Goal: Task Accomplishment & Management: Manage account settings

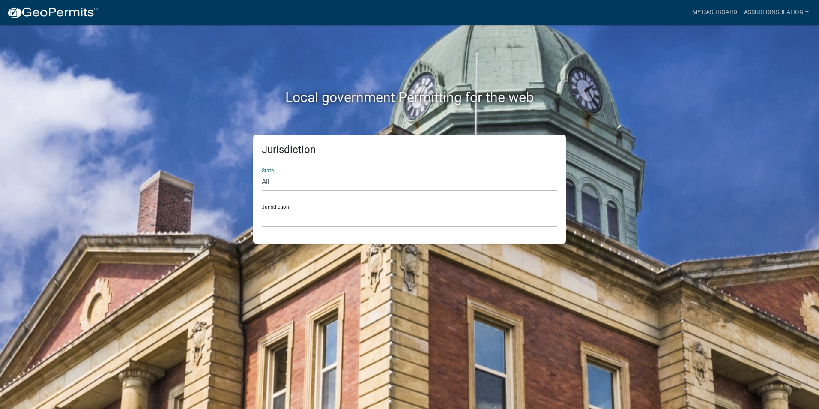
click at [310, 181] on select "All [US_STATE] [US_STATE] [US_STATE] [US_STATE] [US_STATE] [US_STATE] [US_STATE…" at bounding box center [410, 182] width 296 height 18
select select "[US_STATE]"
click at [262, 173] on select "All [US_STATE] [US_STATE] [US_STATE] [US_STATE] [US_STATE] [US_STATE] [US_STATE…" at bounding box center [410, 182] width 296 height 18
click at [287, 216] on select "City of [GEOGRAPHIC_DATA], [US_STATE] City of [GEOGRAPHIC_DATA], [US_STATE] Cit…" at bounding box center [410, 218] width 296 height 18
click at [315, 176] on select "All [US_STATE] [US_STATE] [US_STATE] [US_STATE] [US_STATE] [US_STATE] [US_STATE…" at bounding box center [410, 182] width 296 height 18
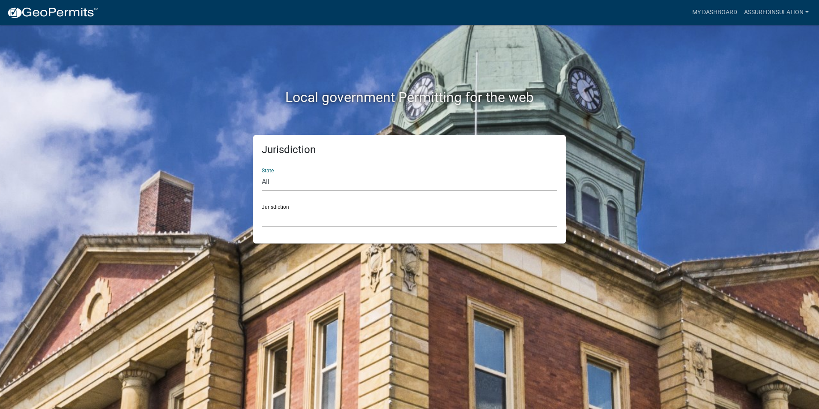
select select "[US_STATE]"
click at [262, 173] on select "All [US_STATE] [US_STATE] [US_STATE] [US_STATE] [US_STATE] [US_STATE] [US_STATE…" at bounding box center [410, 182] width 296 height 18
click at [298, 217] on select "City of [GEOGRAPHIC_DATA], [US_STATE] City of [GEOGRAPHIC_DATA], [US_STATE] Cit…" at bounding box center [410, 218] width 296 height 18
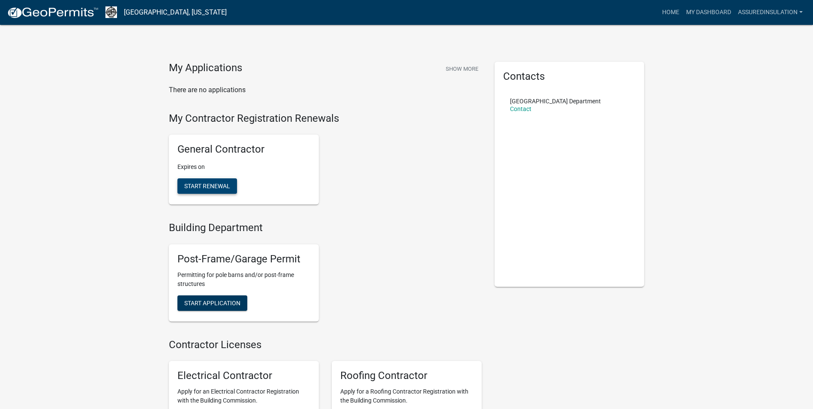
click at [193, 187] on span "Start Renewal" at bounding box center [207, 185] width 46 height 7
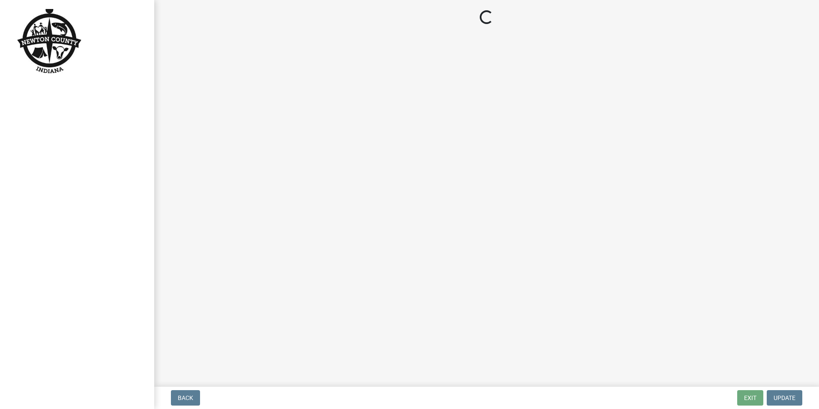
select select "IL"
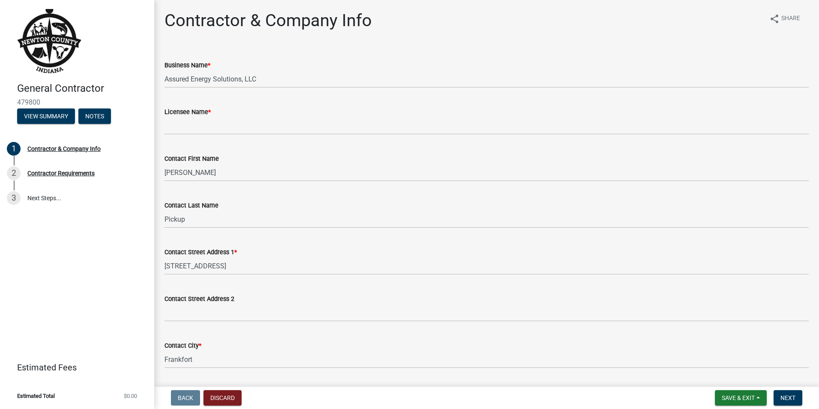
scroll to position [317, 0]
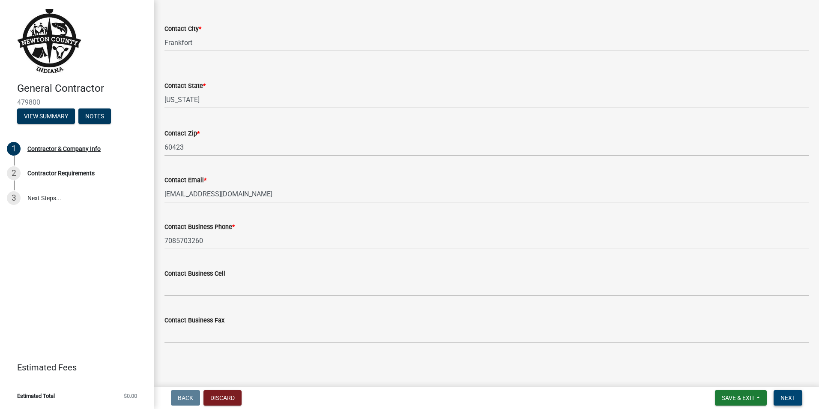
click at [792, 395] on span "Next" at bounding box center [787, 397] width 15 height 7
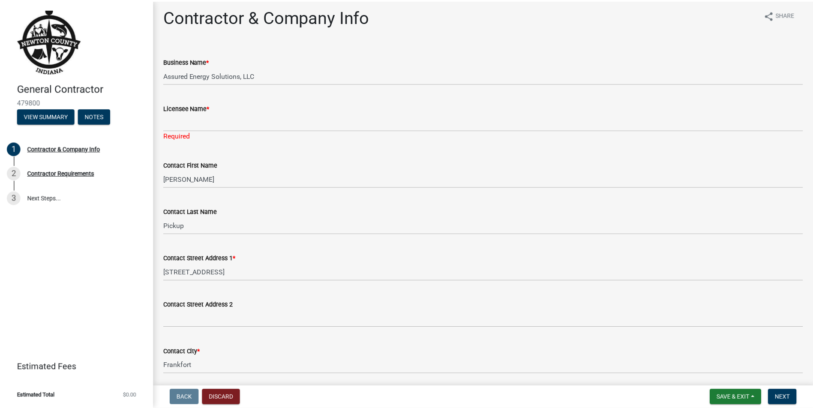
scroll to position [0, 0]
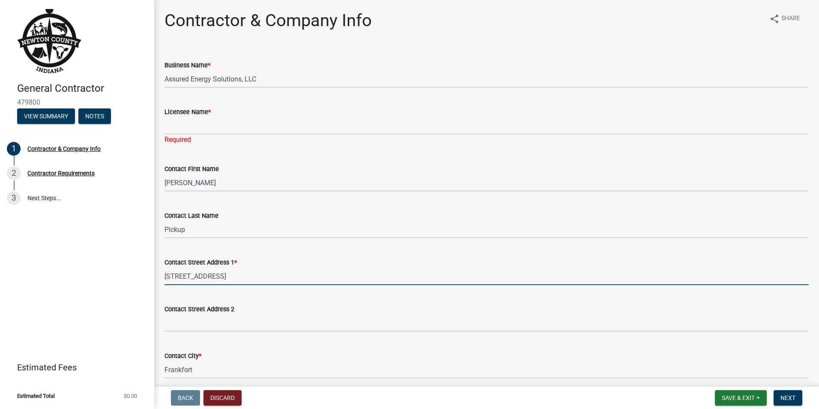
click at [237, 275] on input "[STREET_ADDRESS]" at bounding box center [486, 276] width 644 height 18
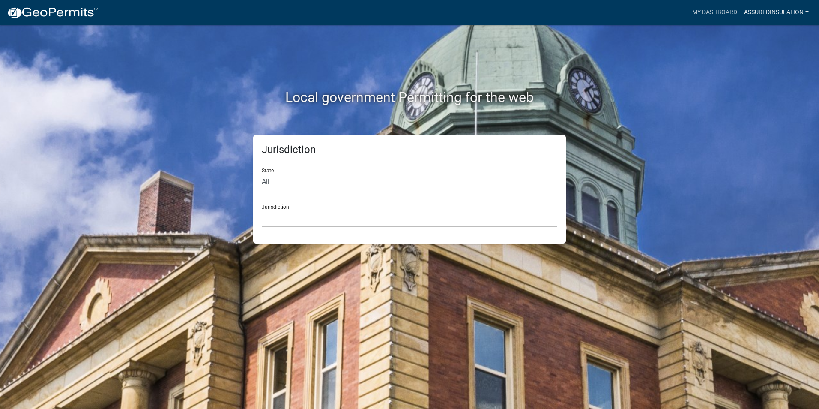
click at [811, 12] on link "AssuredInsulation" at bounding box center [777, 12] width 72 height 16
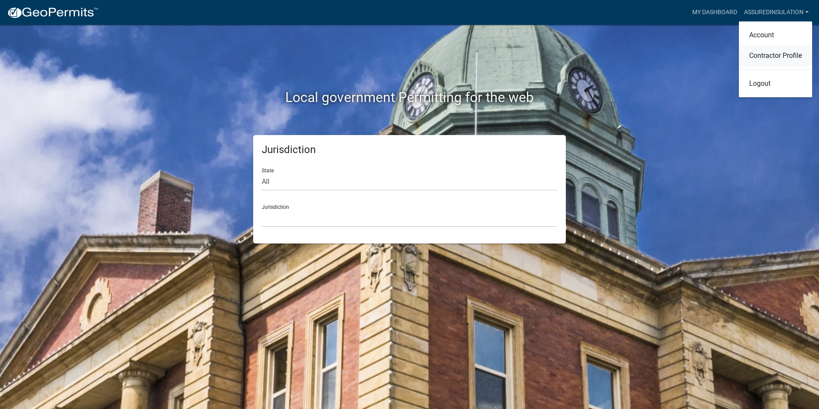
click at [793, 51] on link "Contractor Profile" at bounding box center [775, 55] width 73 height 21
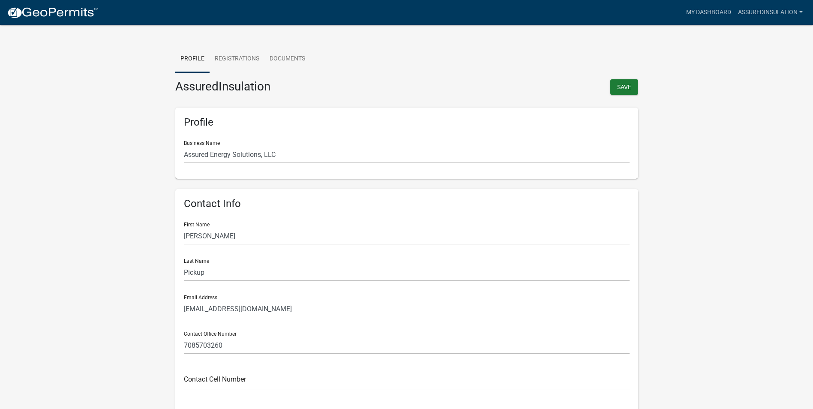
scroll to position [414, 0]
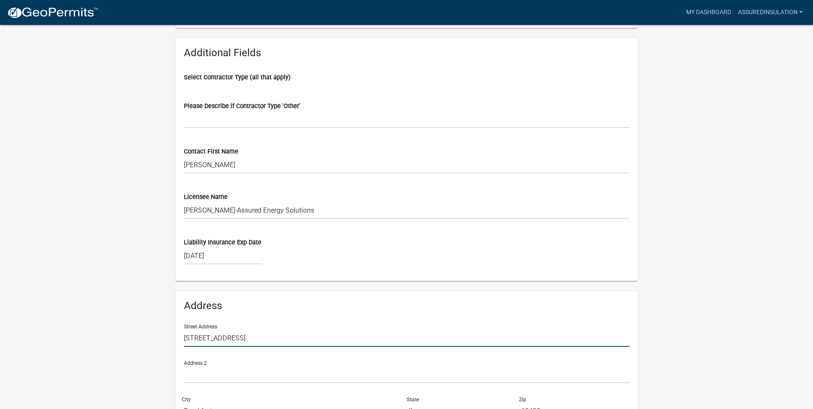
click at [259, 339] on input "[STREET_ADDRESS]" at bounding box center [406, 338] width 445 height 18
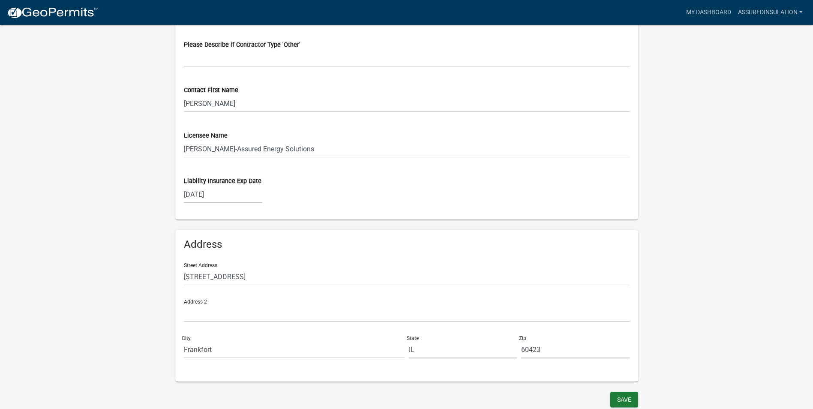
scroll to position [476, 0]
click at [259, 276] on input "[STREET_ADDRESS]" at bounding box center [406, 276] width 445 height 18
type input "2"
type input "P.O. Box 686"
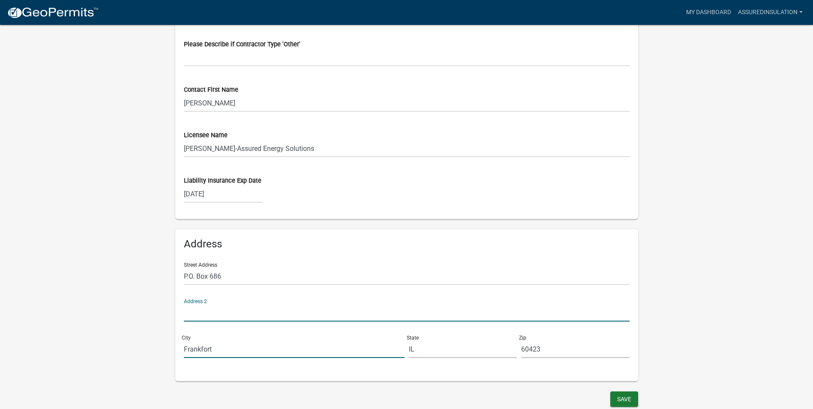
click at [234, 345] on input "Frankfort" at bounding box center [294, 349] width 221 height 18
type input "F"
type input "[GEOGRAPHIC_DATA]"
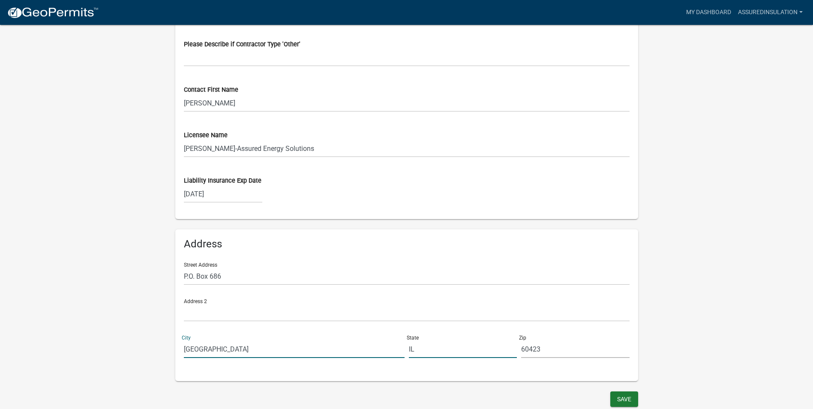
click at [427, 350] on input "IL" at bounding box center [463, 349] width 108 height 18
type input "I"
type input "IN"
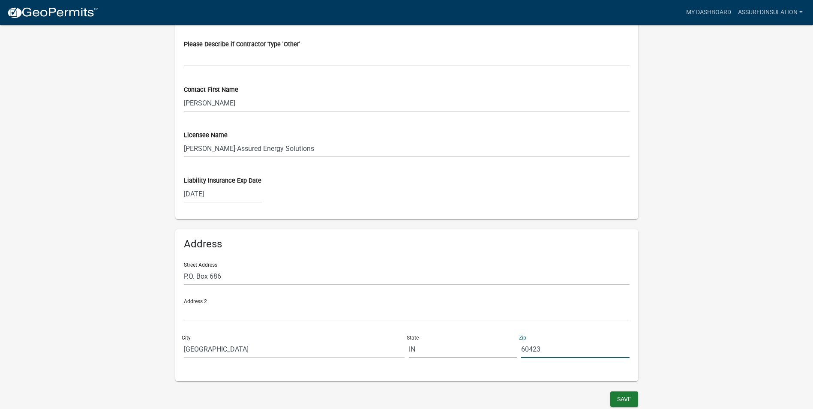
click at [546, 344] on input "60423" at bounding box center [575, 349] width 108 height 18
type input "6"
type input "46303-0686"
click at [621, 398] on button "Save" at bounding box center [624, 398] width 28 height 15
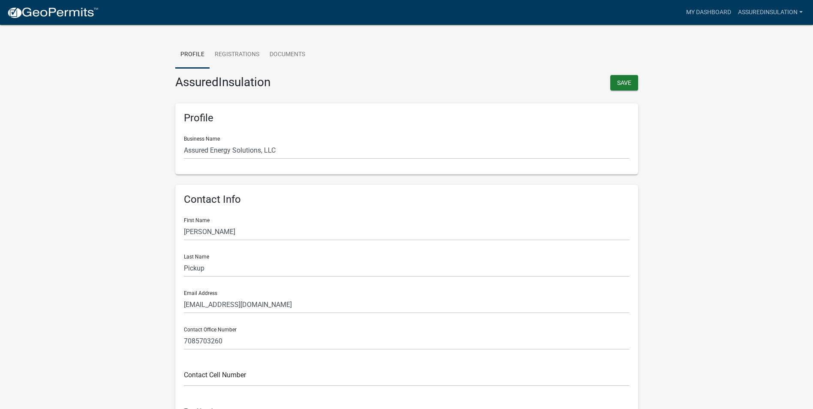
scroll to position [0, 0]
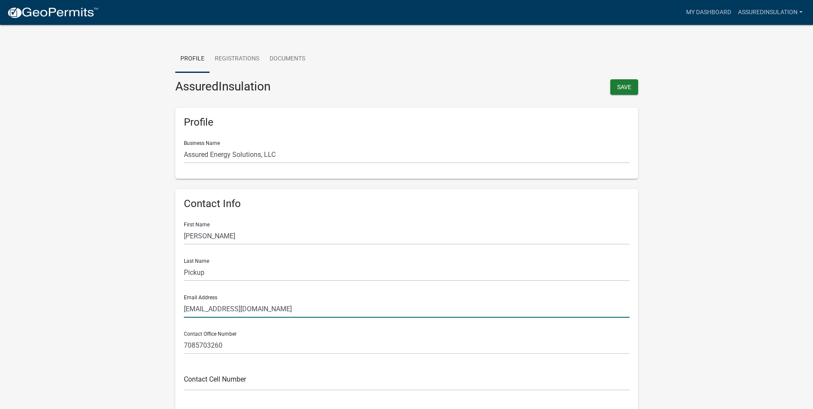
click at [283, 309] on input "[EMAIL_ADDRESS][DOMAIN_NAME]" at bounding box center [406, 309] width 445 height 18
type input "[EMAIL_ADDRESS][DOMAIN_NAME]"
click at [625, 87] on button "Save" at bounding box center [624, 86] width 28 height 15
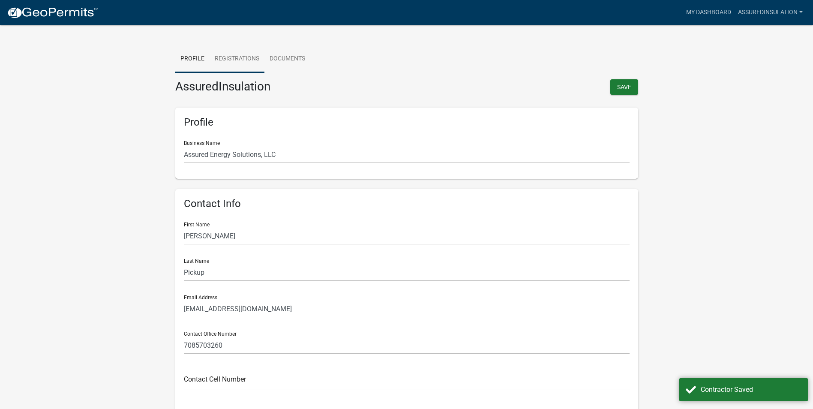
click at [239, 56] on link "Registrations" at bounding box center [236, 58] width 55 height 27
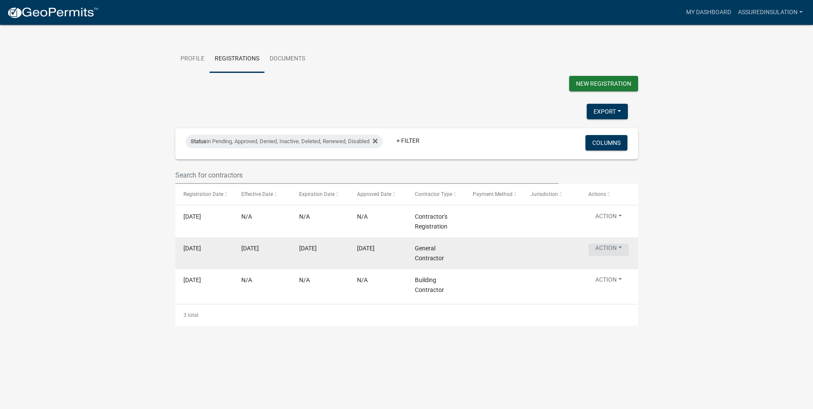
click at [612, 255] on button "Action" at bounding box center [608, 249] width 40 height 12
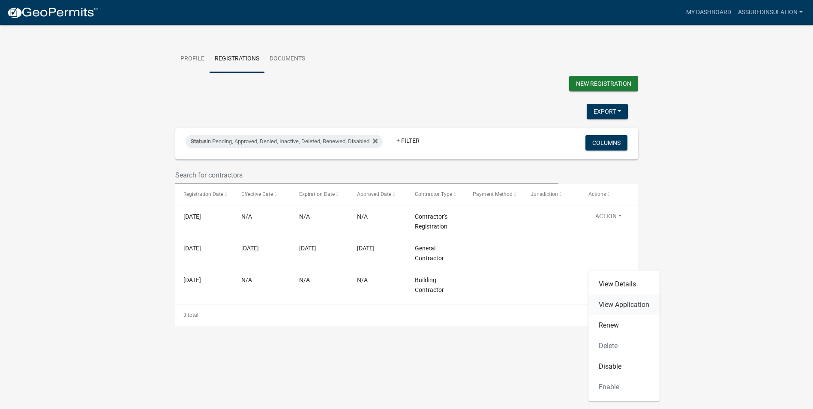
click at [612, 305] on link "View Application" at bounding box center [623, 304] width 71 height 21
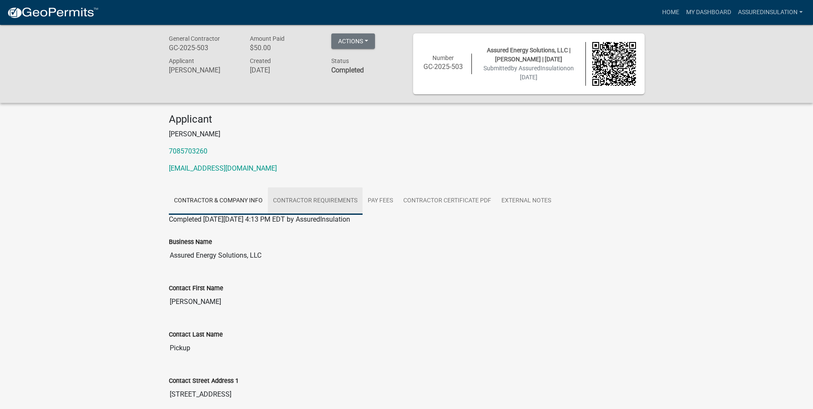
click at [326, 201] on link "Contractor Requirements" at bounding box center [315, 200] width 95 height 27
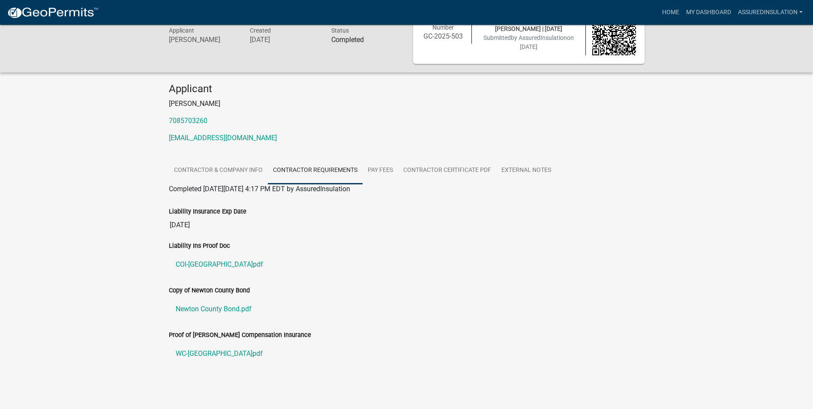
scroll to position [32, 0]
click at [385, 172] on link "Pay Fees" at bounding box center [380, 168] width 36 height 27
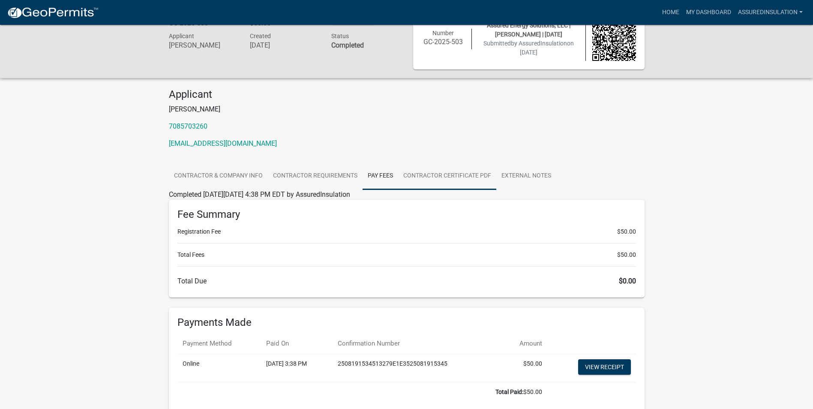
click at [450, 176] on link "Contractor Certificate PDF" at bounding box center [447, 175] width 98 height 27
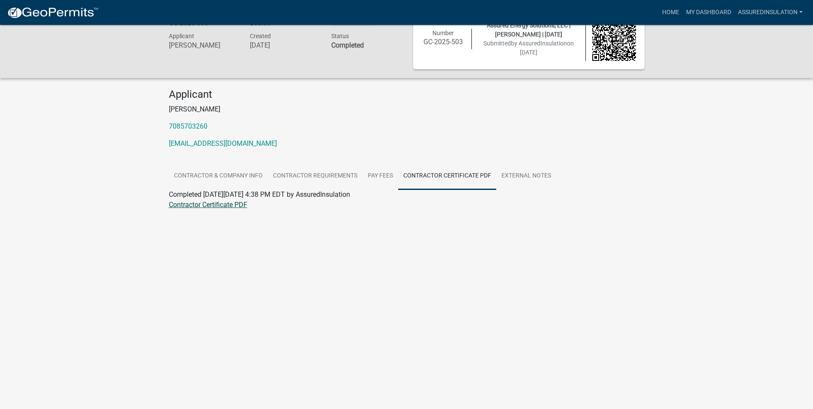
click at [217, 206] on link "Contractor Certificate PDF" at bounding box center [208, 204] width 78 height 8
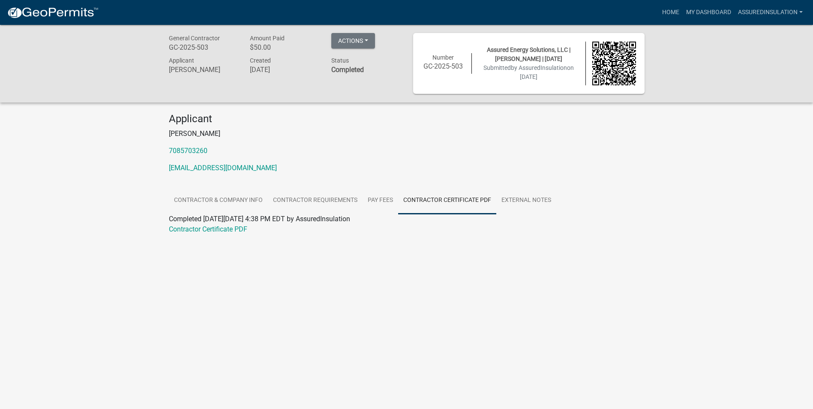
scroll to position [0, 0]
click at [366, 35] on button "Actions" at bounding box center [353, 40] width 44 height 15
click at [479, 143] on div "Applicant Diana Pickup 7085703260 bookkeeping@assuredinsulationllc.com" at bounding box center [406, 146] width 488 height 67
click at [667, 9] on link "Home" at bounding box center [670, 12] width 24 height 16
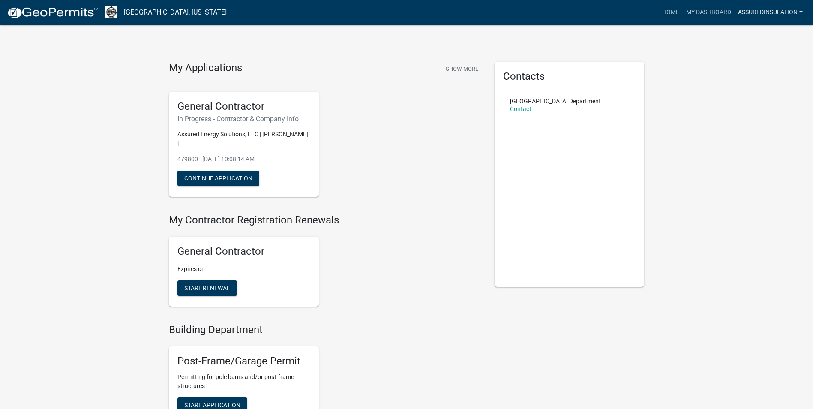
click at [752, 13] on link "AssuredInsulation" at bounding box center [770, 12] width 72 height 16
click at [670, 11] on link "Home" at bounding box center [670, 12] width 24 height 16
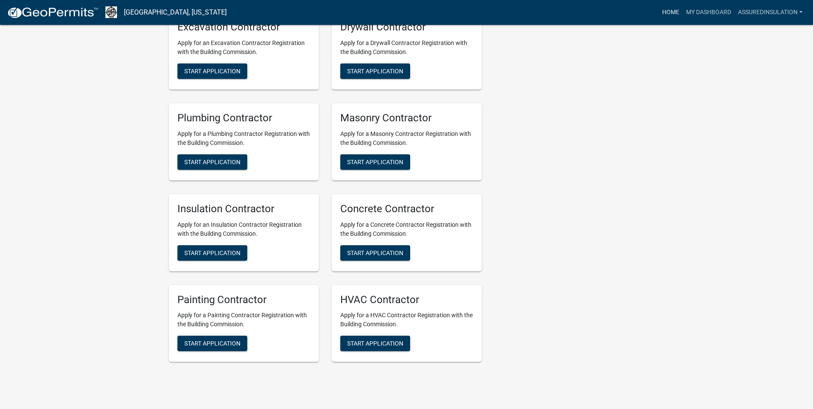
scroll to position [559, 0]
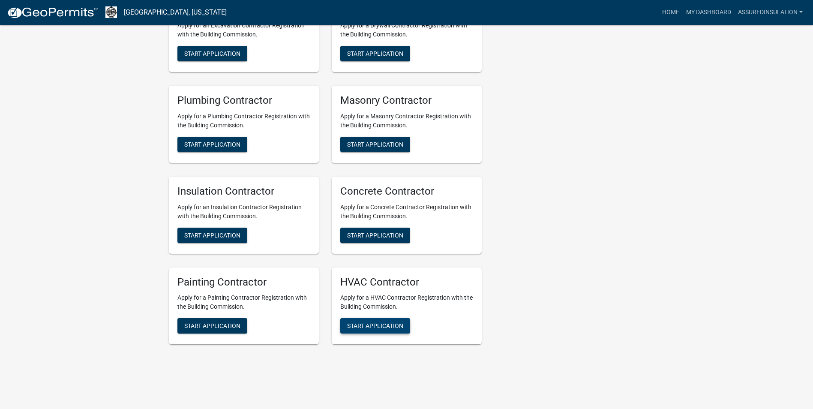
click at [388, 322] on span "Start Application" at bounding box center [375, 325] width 56 height 7
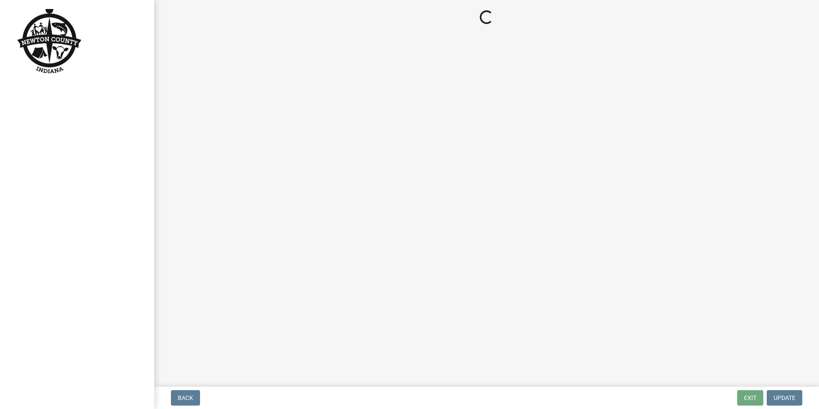
select select "IN"
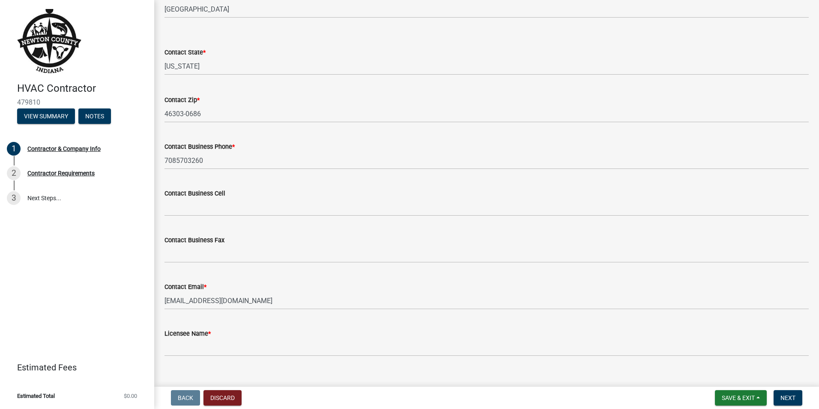
scroll to position [317, 0]
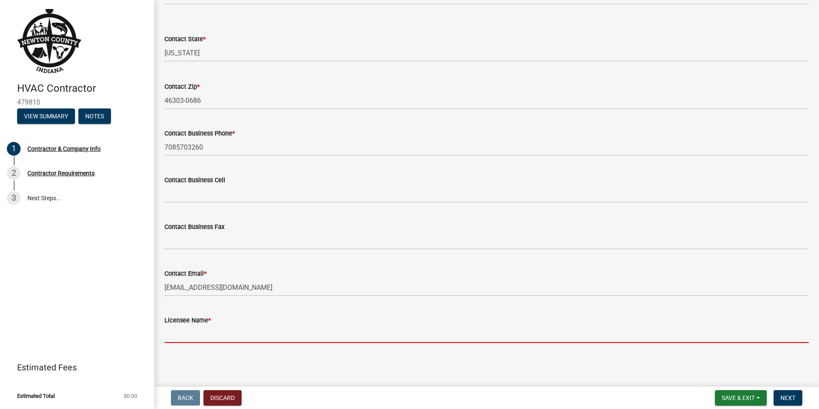
click at [190, 341] on input "Licensee Name *" at bounding box center [486, 334] width 644 height 18
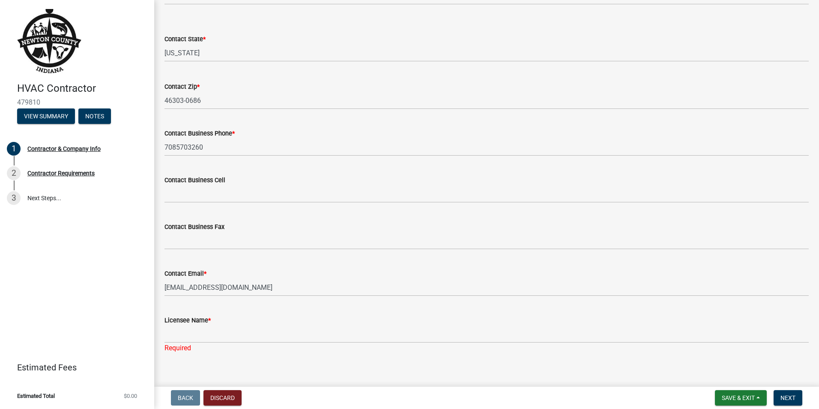
click at [260, 358] on main "Contractor & Company Info share Share Business Name * Assured Energy Solutions,…" at bounding box center [486, 191] width 665 height 383
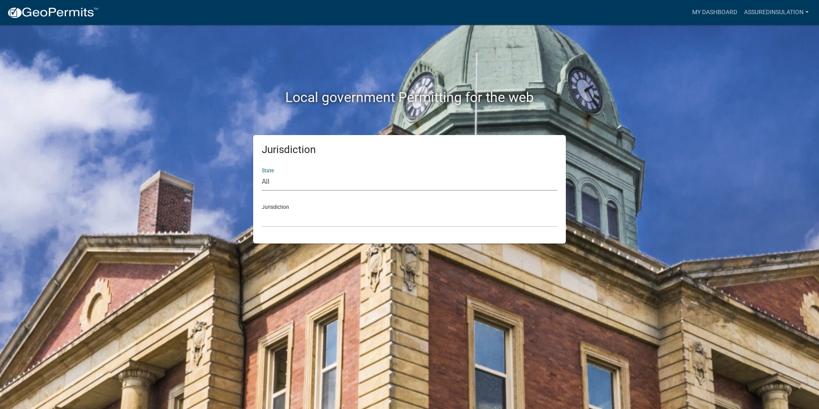
click at [329, 174] on select "All [US_STATE] [US_STATE] [US_STATE] [US_STATE] [US_STATE] [US_STATE] [US_STATE…" at bounding box center [410, 182] width 296 height 18
select select "[US_STATE]"
click at [262, 173] on select "All [US_STATE] [US_STATE] [US_STATE] [US_STATE] [US_STATE] [US_STATE] [US_STATE…" at bounding box center [410, 182] width 296 height 18
click at [296, 215] on select "City of [GEOGRAPHIC_DATA], [US_STATE] City of [GEOGRAPHIC_DATA], [US_STATE] Cit…" at bounding box center [410, 218] width 296 height 18
click at [164, 185] on div "Local government Permitting for the web Jurisdiction State All [US_STATE] [US_S…" at bounding box center [409, 204] width 819 height 409
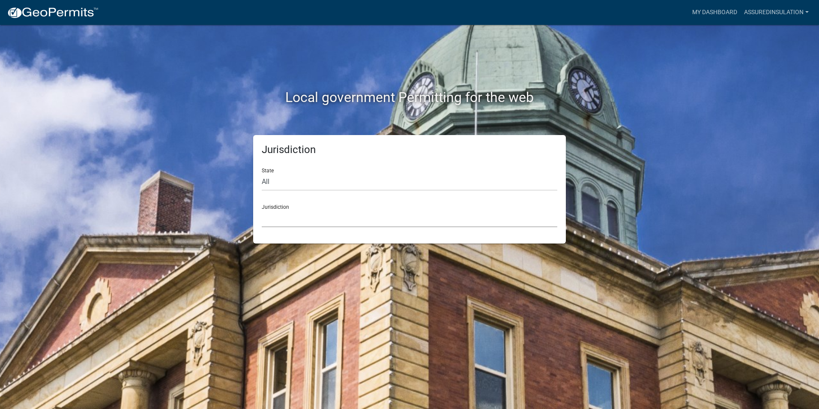
click at [284, 219] on select "City of [GEOGRAPHIC_DATA], [US_STATE] City of [GEOGRAPHIC_DATA], [US_STATE] Cit…" at bounding box center [410, 218] width 296 height 18
click at [288, 221] on select "City of [GEOGRAPHIC_DATA], [US_STATE] City of [GEOGRAPHIC_DATA], [US_STATE] Cit…" at bounding box center [410, 218] width 296 height 18
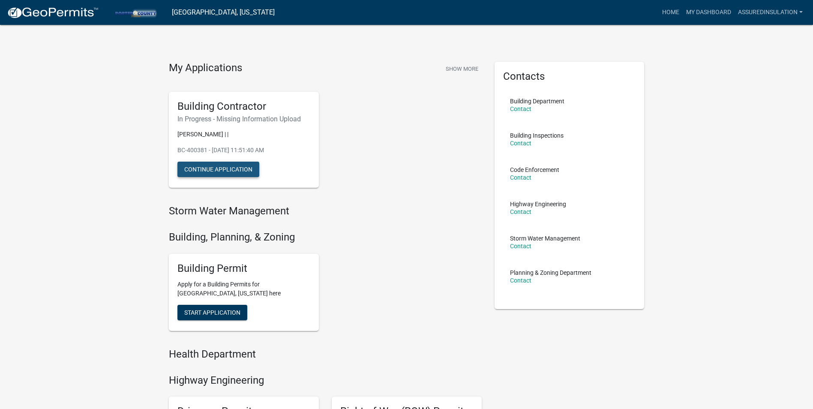
click at [238, 164] on button "Continue Application" at bounding box center [218, 168] width 82 height 15
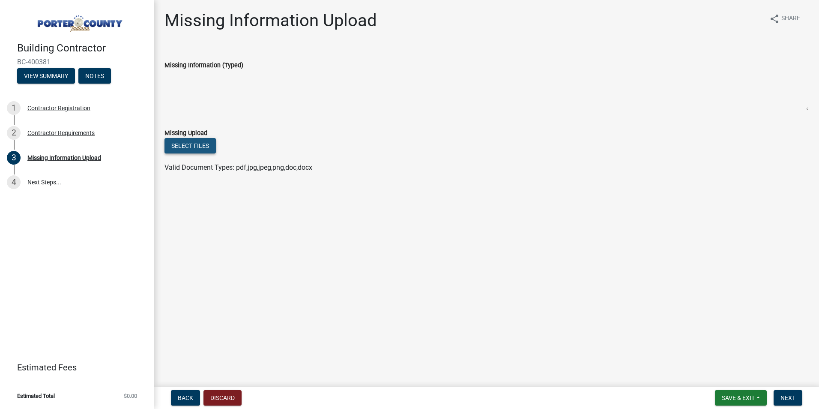
click at [199, 146] on button "Select files" at bounding box center [189, 145] width 51 height 15
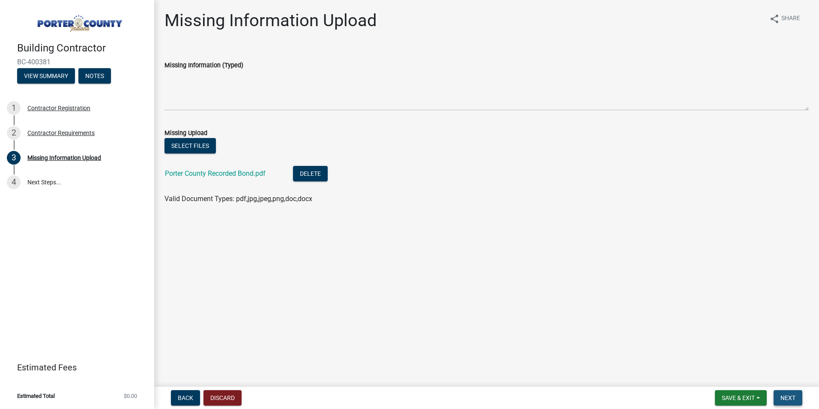
click at [789, 398] on span "Next" at bounding box center [787, 397] width 15 height 7
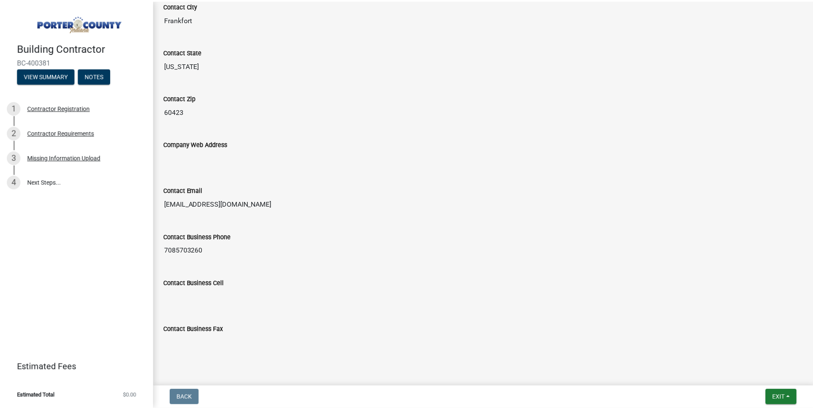
scroll to position [474, 0]
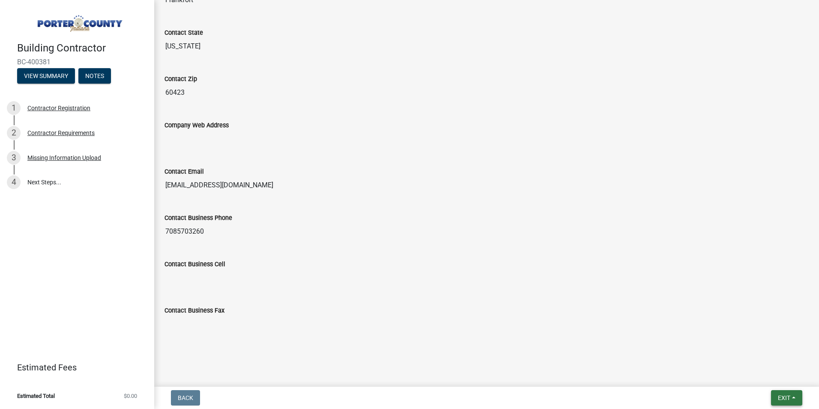
click at [784, 397] on span "Exit" at bounding box center [784, 397] width 12 height 7
click at [751, 375] on button "Save & Exit" at bounding box center [768, 375] width 69 height 21
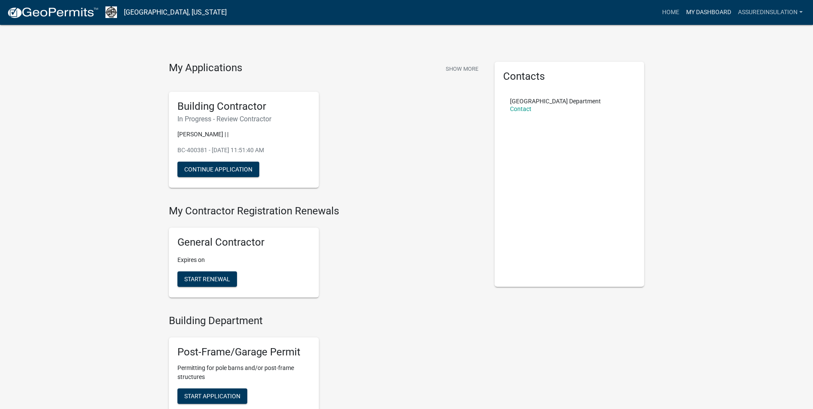
click at [701, 10] on link "My Dashboard" at bounding box center [708, 12] width 52 height 16
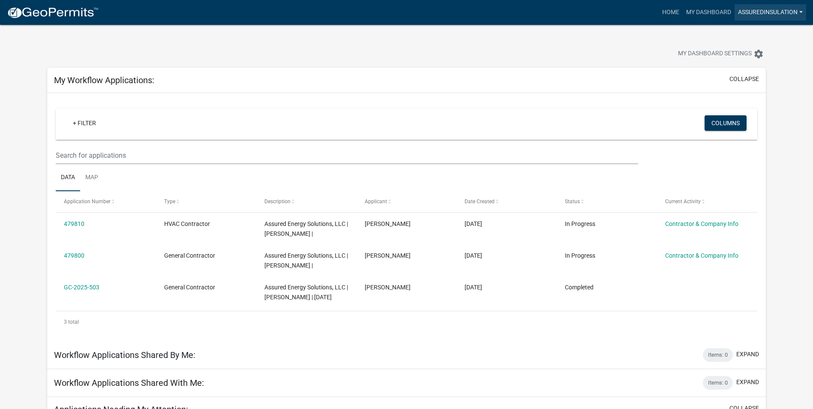
click at [754, 6] on link "AssuredInsulation" at bounding box center [770, 12] width 72 height 16
click at [753, 34] on link "Account" at bounding box center [768, 35] width 73 height 21
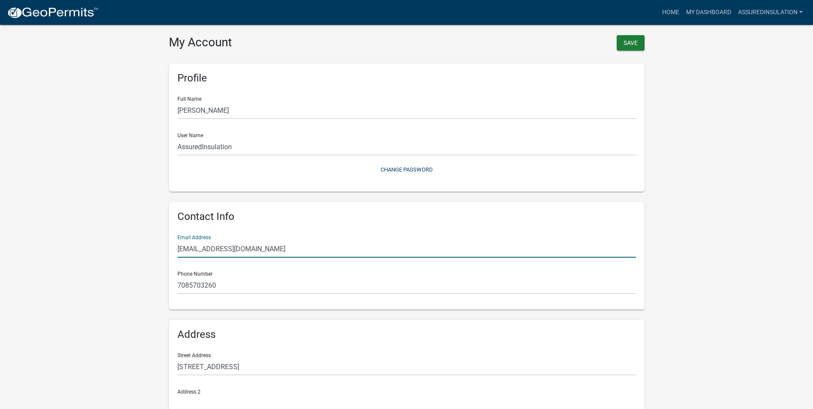
click at [276, 248] on input "[EMAIL_ADDRESS][DOMAIN_NAME]" at bounding box center [406, 249] width 458 height 18
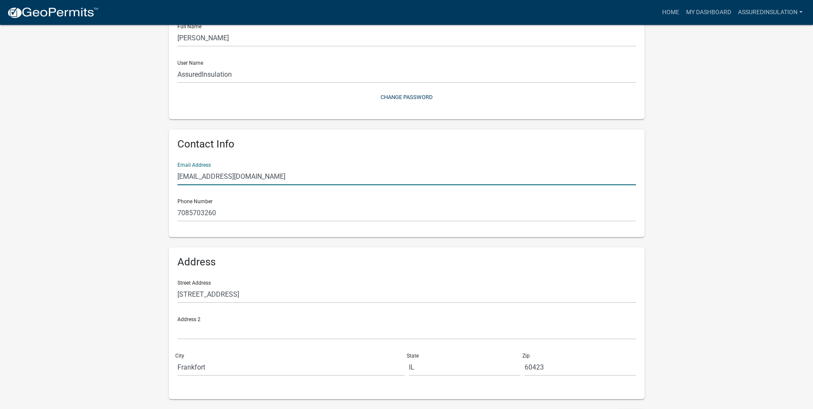
scroll to position [84, 0]
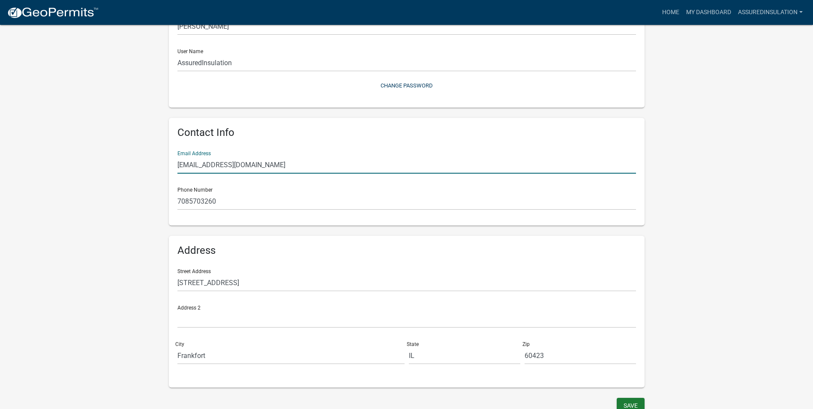
type input "[EMAIL_ADDRESS][DOMAIN_NAME]"
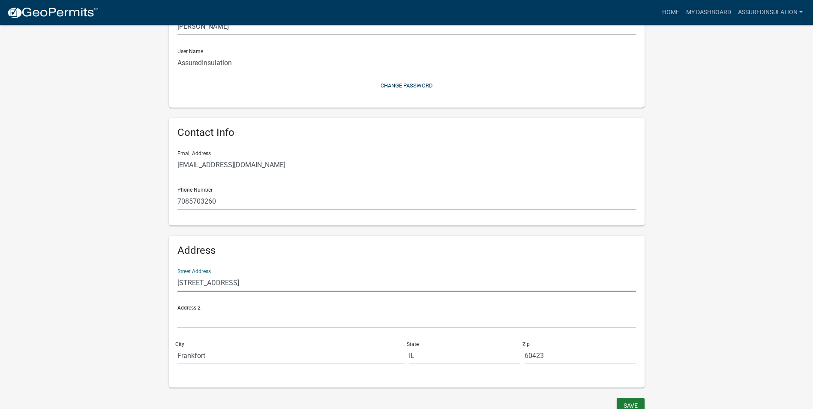
click at [242, 278] on input "[STREET_ADDRESS]" at bounding box center [406, 283] width 458 height 18
type input "2"
type input "P.O. Box 686"
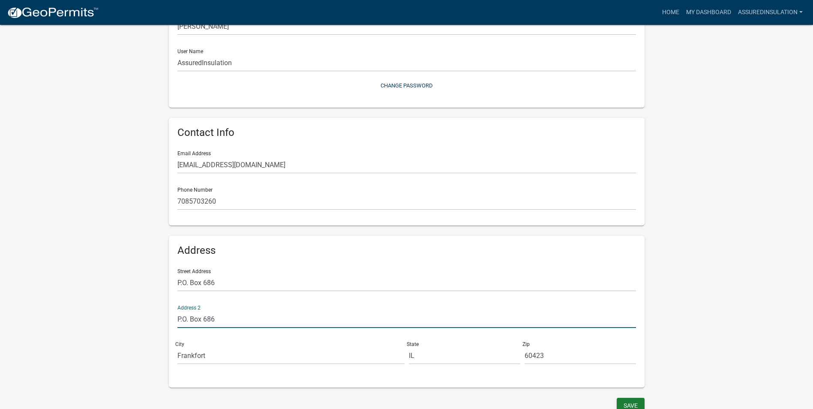
click at [221, 319] on input "P.O. Box 686" at bounding box center [406, 319] width 458 height 18
type input "P"
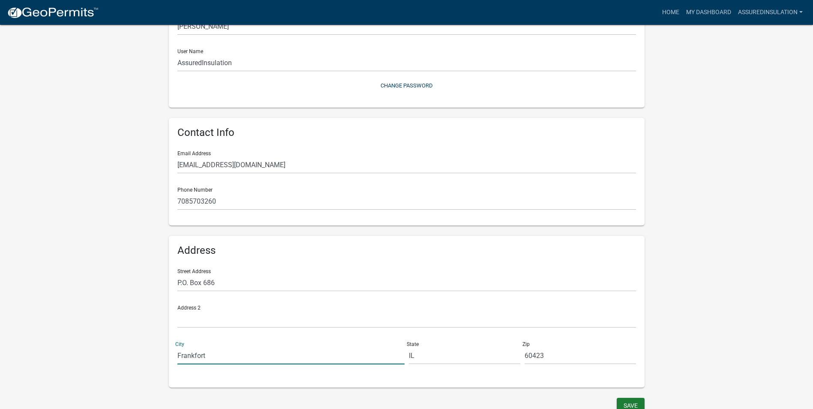
click at [214, 351] on input "Frankfort" at bounding box center [290, 356] width 227 height 18
type input "F"
type input "[GEOGRAPHIC_DATA]"
click at [432, 359] on input "IL" at bounding box center [464, 356] width 111 height 18
type input "IN"
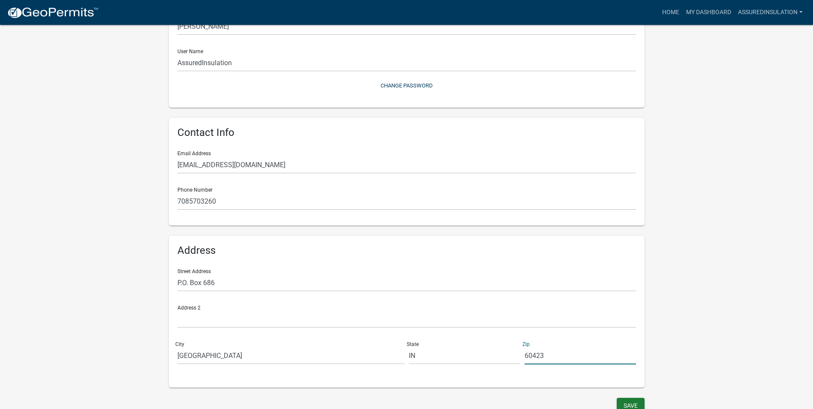
click at [556, 359] on input "60423" at bounding box center [579, 356] width 111 height 18
type input "6"
type input "46303-0686"
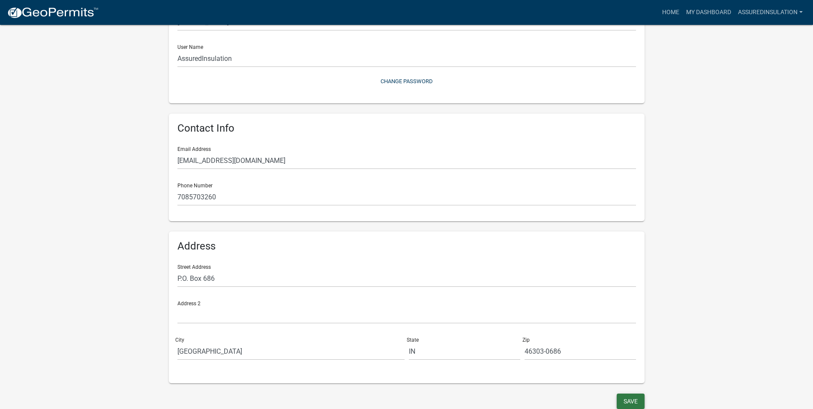
click at [632, 401] on button "Save" at bounding box center [630, 400] width 28 height 15
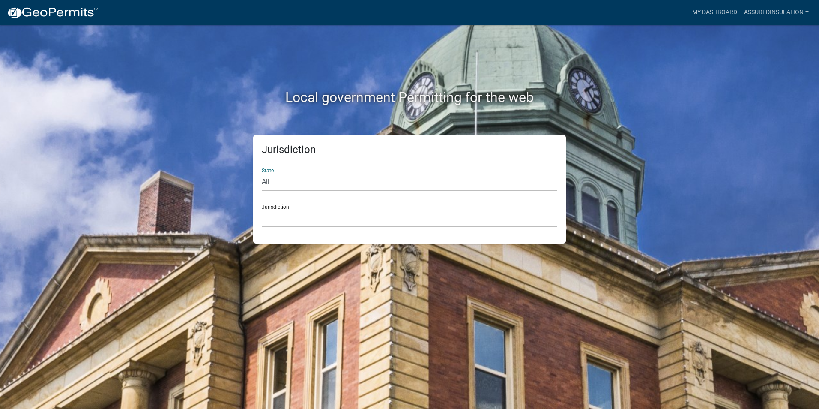
click at [285, 185] on select "All [US_STATE] [US_STATE] [US_STATE] [US_STATE] [US_STATE] [US_STATE] [US_STATE…" at bounding box center [410, 182] width 296 height 18
select select "[US_STATE]"
click at [262, 173] on select "All [US_STATE] [US_STATE] [US_STATE] [US_STATE] [US_STATE] [US_STATE] [US_STATE…" at bounding box center [410, 182] width 296 height 18
click at [304, 217] on select "City of [GEOGRAPHIC_DATA], [US_STATE] City of [GEOGRAPHIC_DATA], [US_STATE] Cit…" at bounding box center [410, 218] width 296 height 18
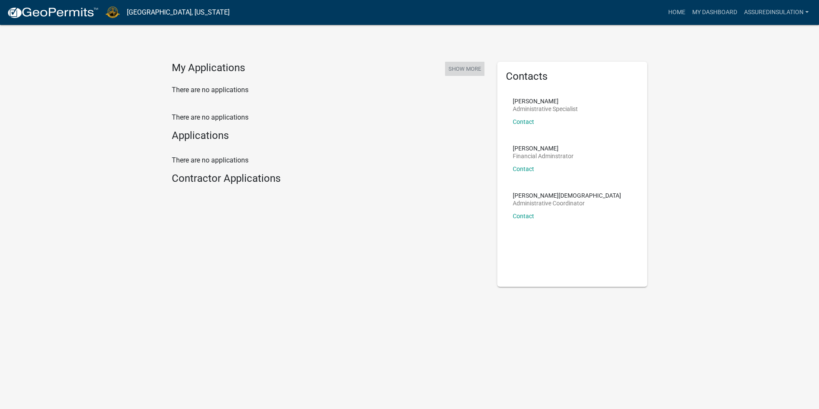
click at [470, 64] on button "Show More" at bounding box center [464, 69] width 39 height 14
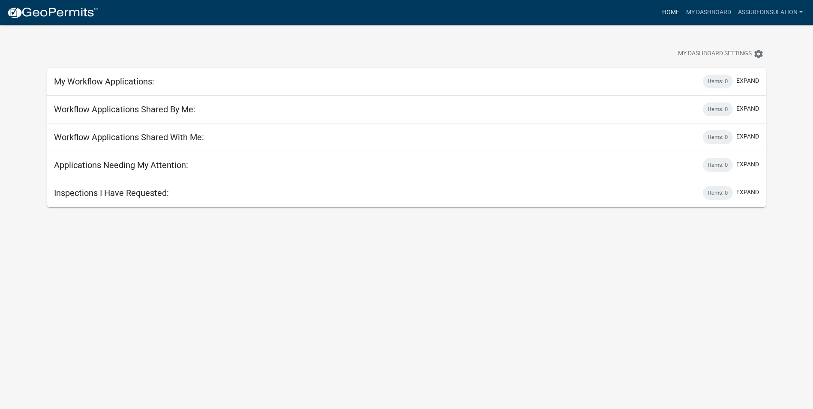
click at [666, 11] on link "Home" at bounding box center [670, 12] width 24 height 16
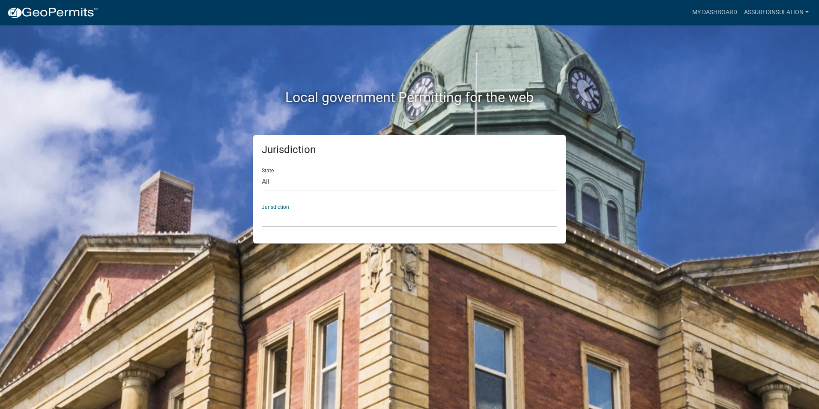
click at [295, 216] on select "[GEOGRAPHIC_DATA], [US_STATE] [GEOGRAPHIC_DATA], [US_STATE][PERSON_NAME][GEOGRA…" at bounding box center [410, 218] width 296 height 18
click at [226, 211] on div "Jurisdiction State All [US_STATE] [US_STATE] [US_STATE] [US_STATE] [US_STATE] […" at bounding box center [409, 189] width 488 height 108
click at [277, 179] on select "All [US_STATE] [US_STATE] [US_STATE] [US_STATE] [US_STATE] [US_STATE] [US_STATE…" at bounding box center [410, 182] width 296 height 18
select select "[US_STATE]"
click at [262, 173] on select "All [US_STATE] [US_STATE] [US_STATE] [US_STATE] [US_STATE] [US_STATE] [US_STATE…" at bounding box center [410, 182] width 296 height 18
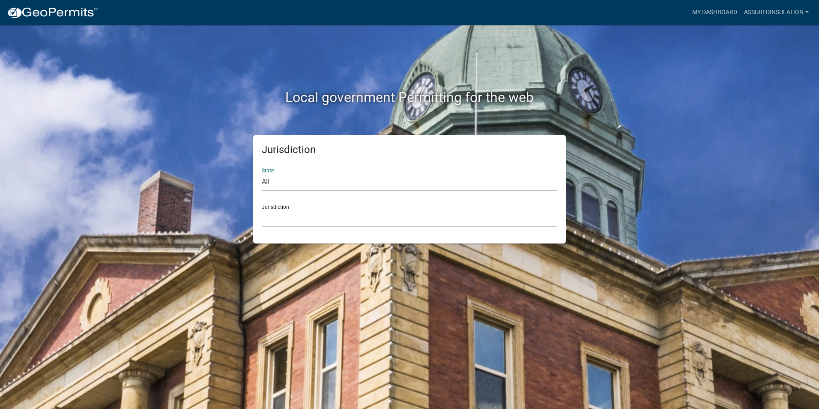
click at [290, 218] on select "City of [GEOGRAPHIC_DATA], [US_STATE] City of [GEOGRAPHIC_DATA], [US_STATE] Cit…" at bounding box center [410, 218] width 296 height 18
click at [392, 278] on div "Local government Permitting for the web Jurisdiction State All [US_STATE] [US_S…" at bounding box center [409, 204] width 819 height 409
click at [321, 212] on select "City of [GEOGRAPHIC_DATA], [US_STATE] City of [GEOGRAPHIC_DATA], [US_STATE] Cit…" at bounding box center [410, 218] width 296 height 18
click at [307, 270] on div "Local government Permitting for the web Jurisdiction State All [US_STATE] [US_S…" at bounding box center [409, 204] width 819 height 409
click at [289, 218] on select "City of [GEOGRAPHIC_DATA], [US_STATE] City of [GEOGRAPHIC_DATA], [US_STATE] Cit…" at bounding box center [410, 218] width 296 height 18
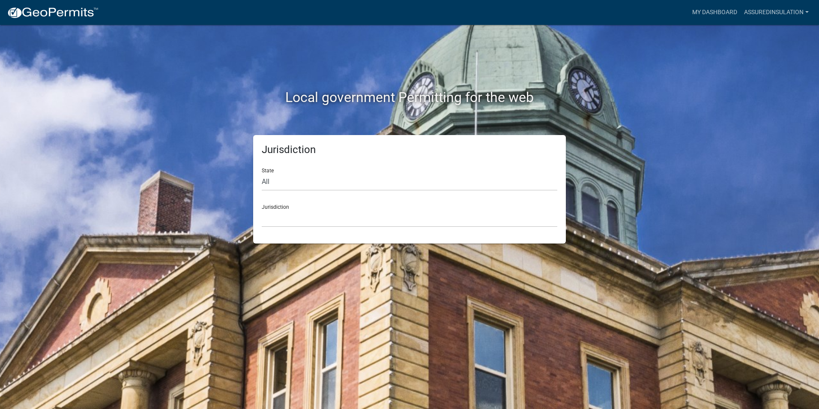
click at [622, 222] on div "Jurisdiction State All [US_STATE] [US_STATE] [US_STATE] [US_STATE] [US_STATE] […" at bounding box center [409, 189] width 488 height 108
